Goal: Transaction & Acquisition: Purchase product/service

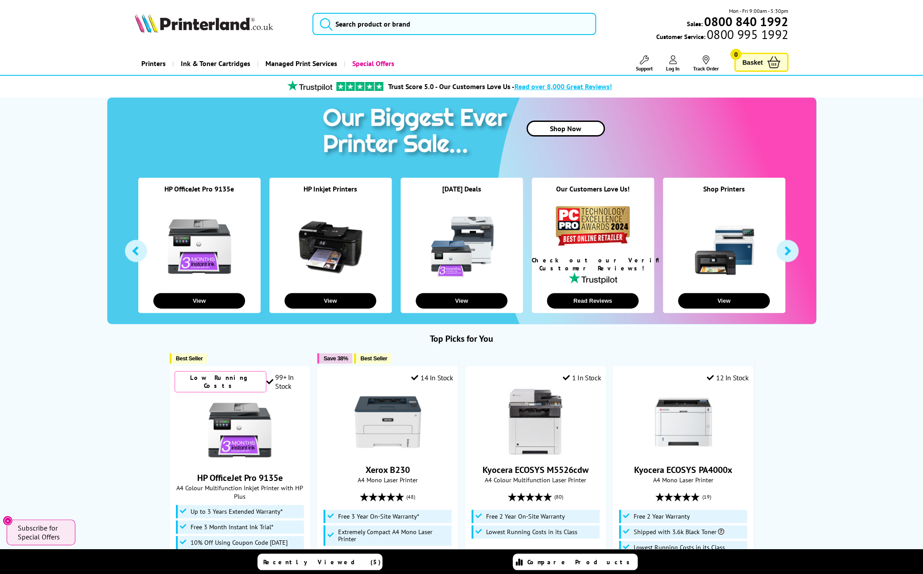
click at [320, 258] on link at bounding box center [330, 246] width 66 height 66
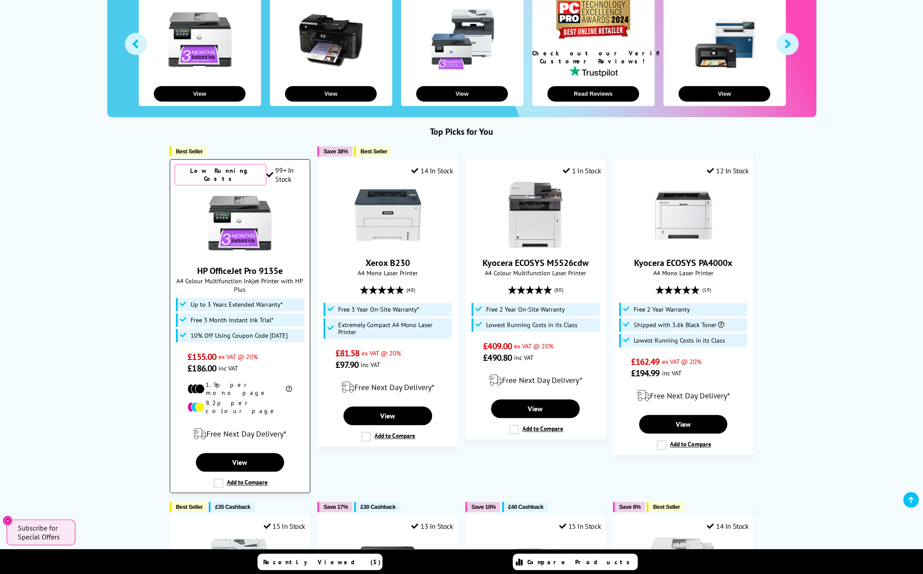
scroll to position [205, 0]
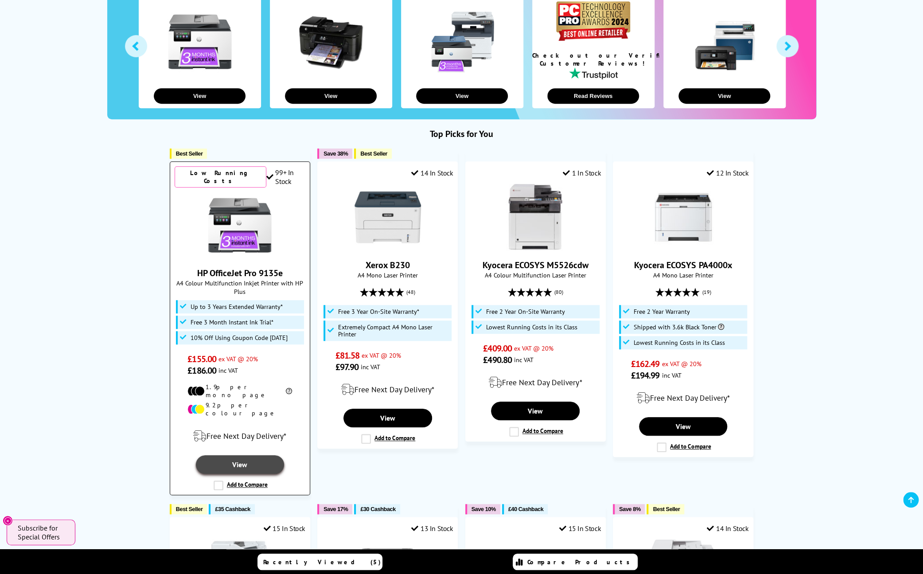
click at [241, 455] on link "View" at bounding box center [240, 464] width 89 height 19
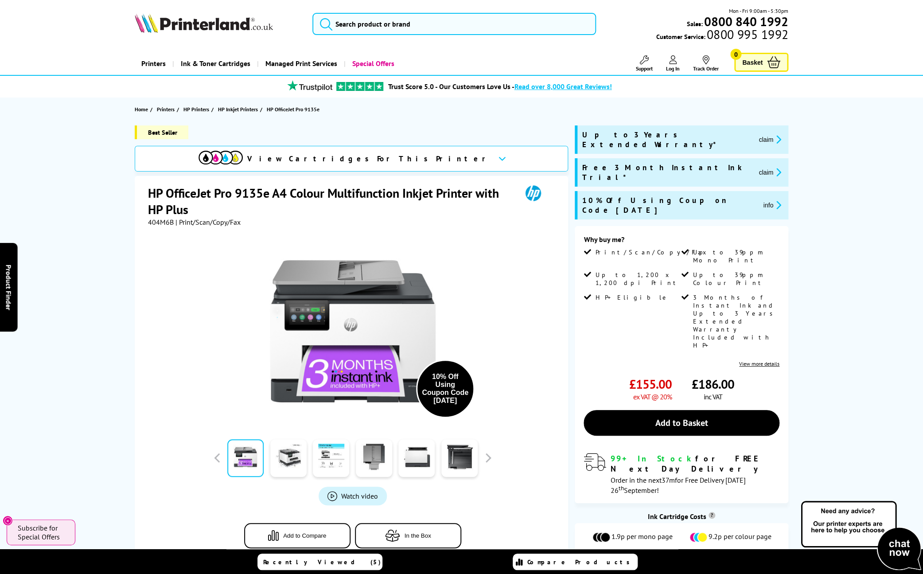
click at [663, 562] on img at bounding box center [652, 569] width 44 height 14
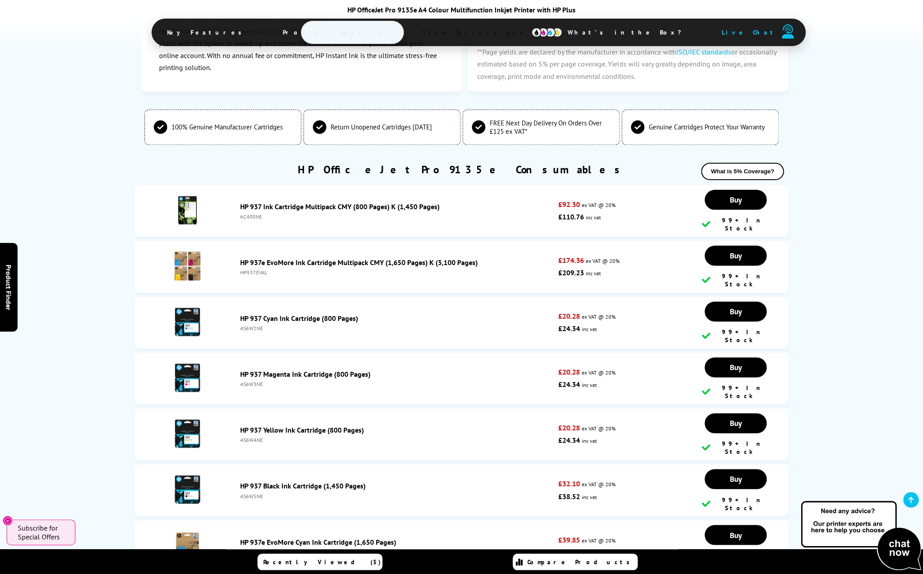
scroll to position [2313, 0]
